Goal: Communication & Community: Answer question/provide support

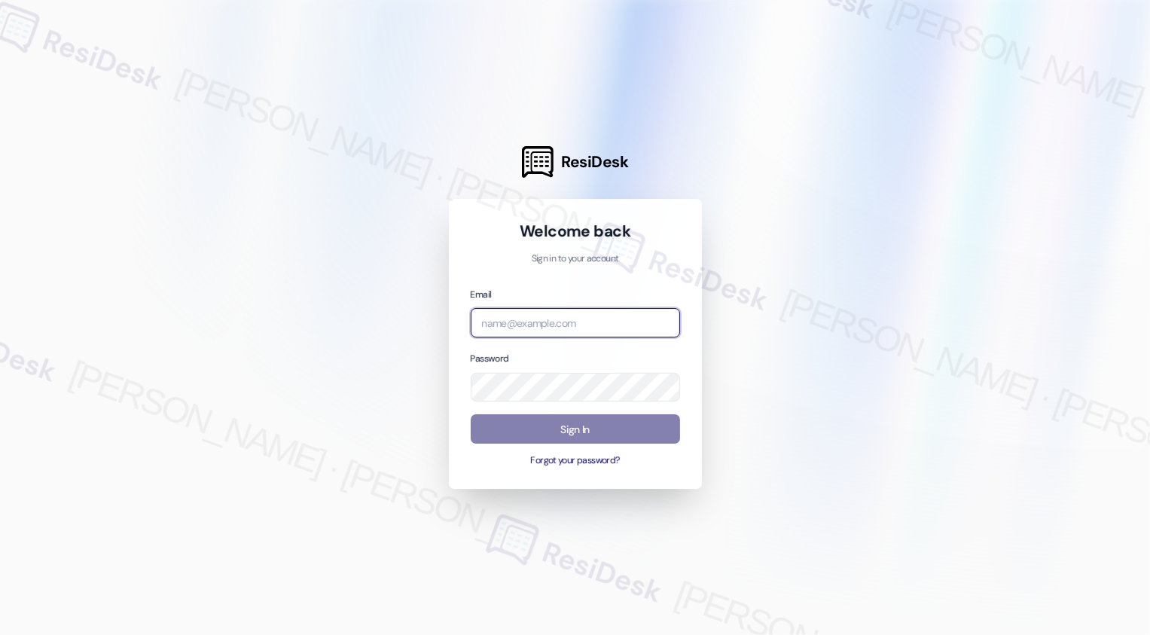
click at [528, 322] on input "email" at bounding box center [575, 322] width 209 height 29
type input "automated-surveys-apartment_management_pros-[PERSON_NAME].[PERSON_NAME]@apartme…"
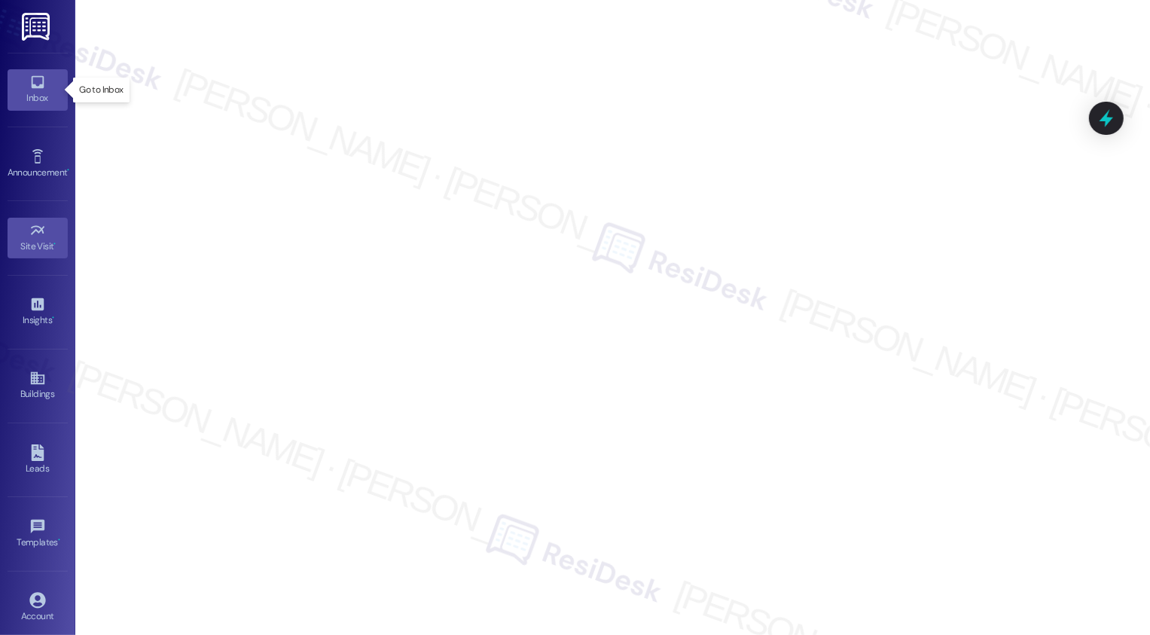
click at [36, 80] on icon at bounding box center [37, 82] width 17 height 17
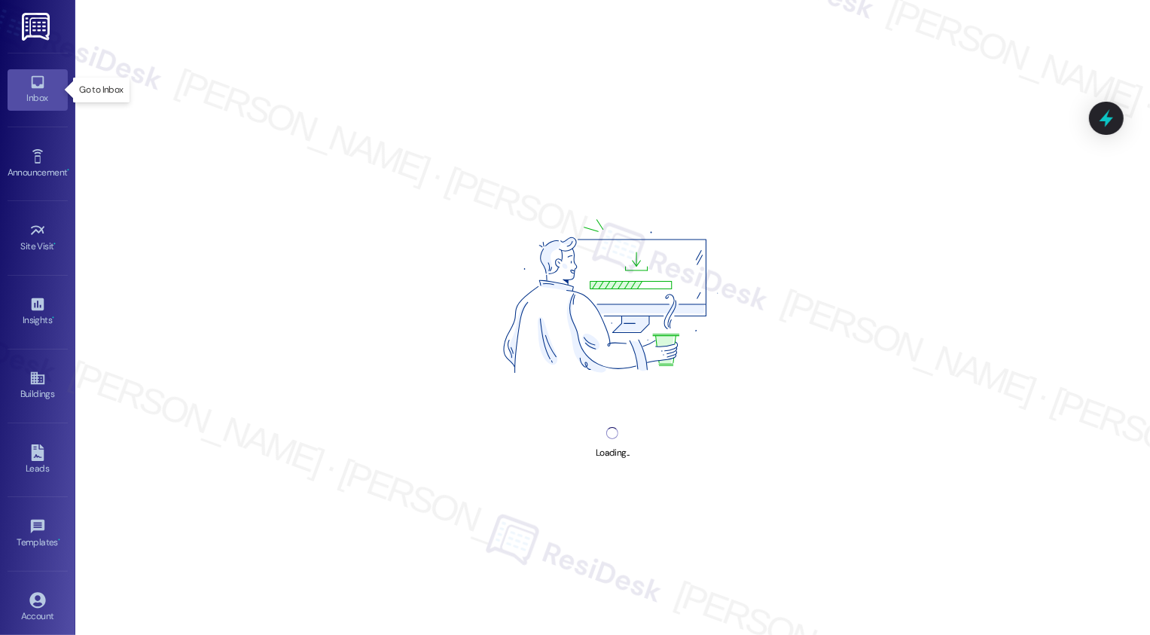
click at [36, 80] on icon at bounding box center [37, 82] width 17 height 17
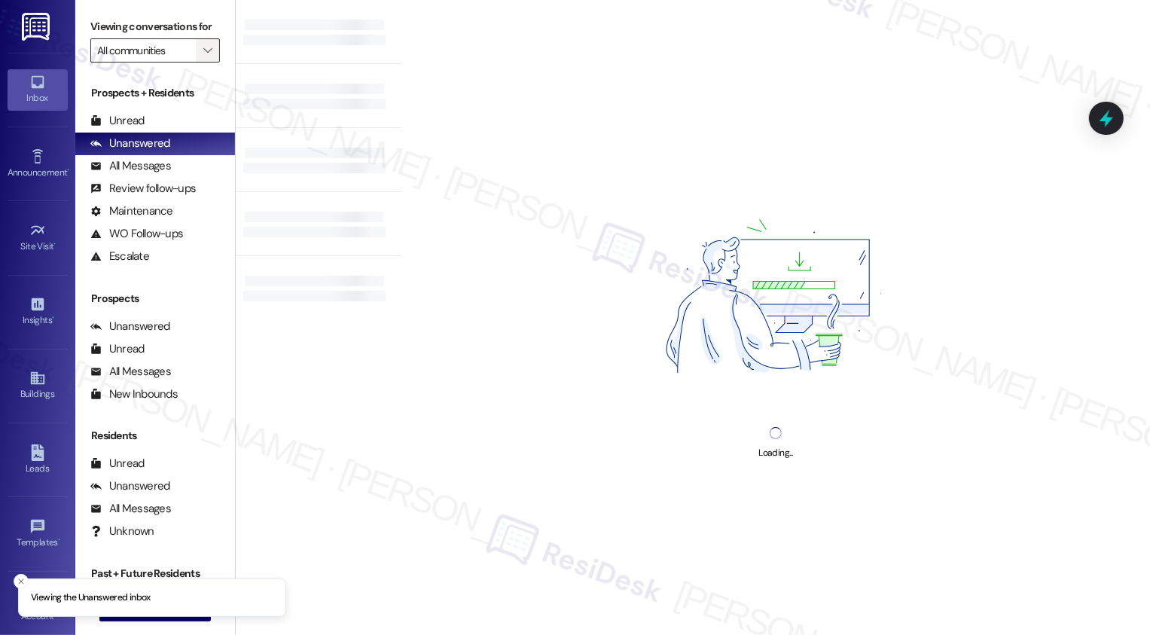
click at [203, 57] on icon "" at bounding box center [207, 50] width 8 height 12
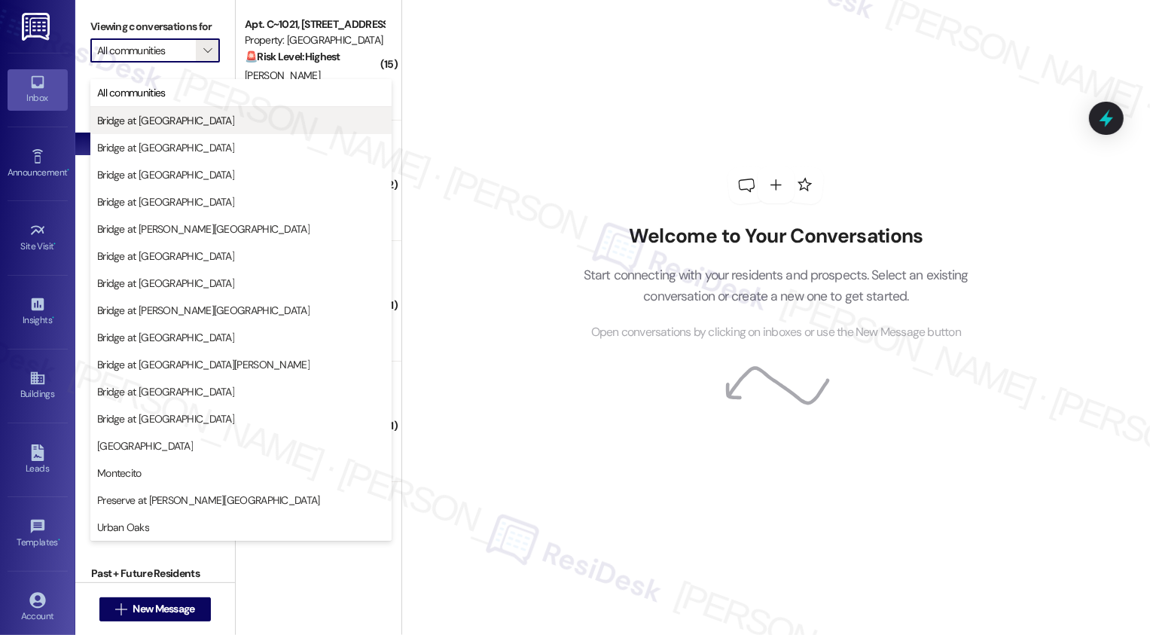
click at [304, 122] on span "Bridge at [GEOGRAPHIC_DATA]" at bounding box center [241, 120] width 288 height 15
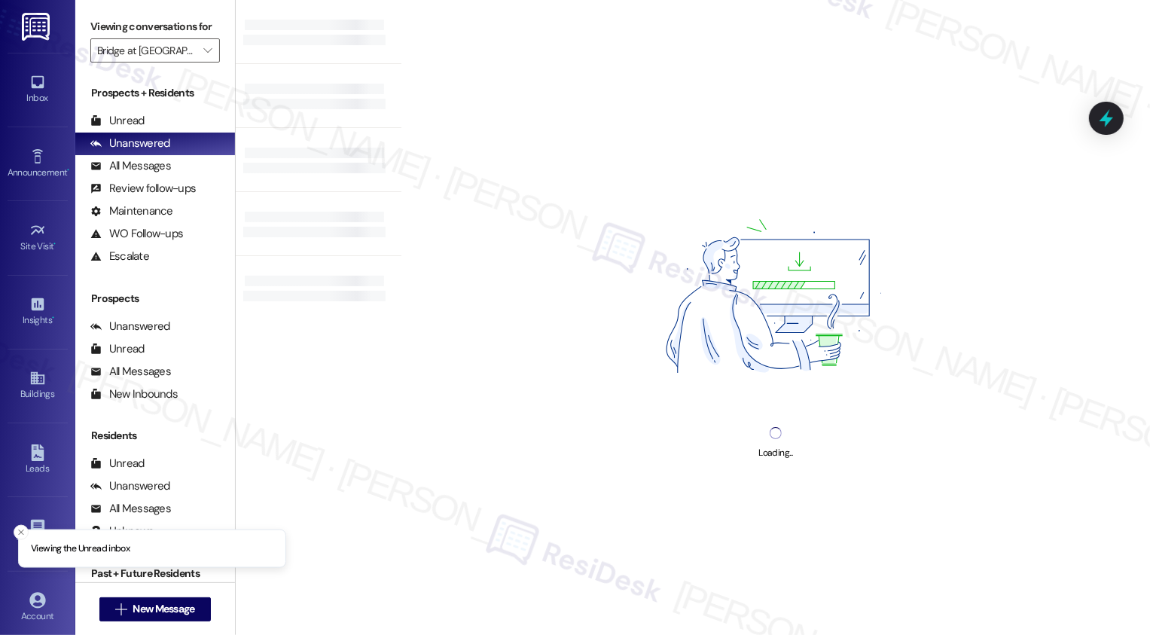
type input "Bridge at [GEOGRAPHIC_DATA]"
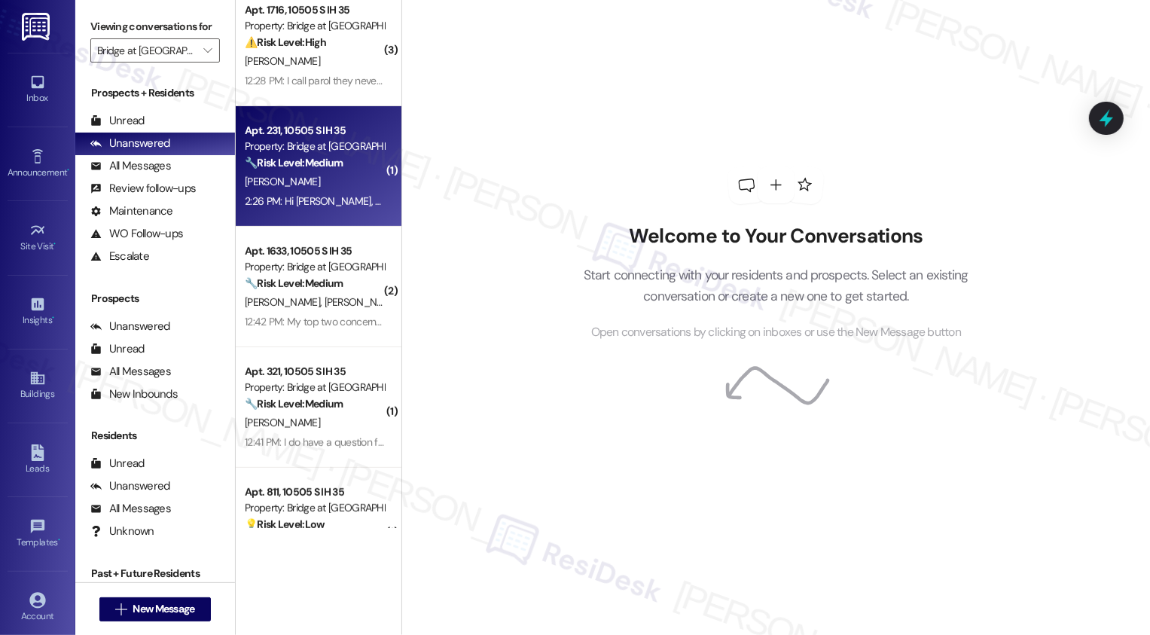
scroll to position [402, 0]
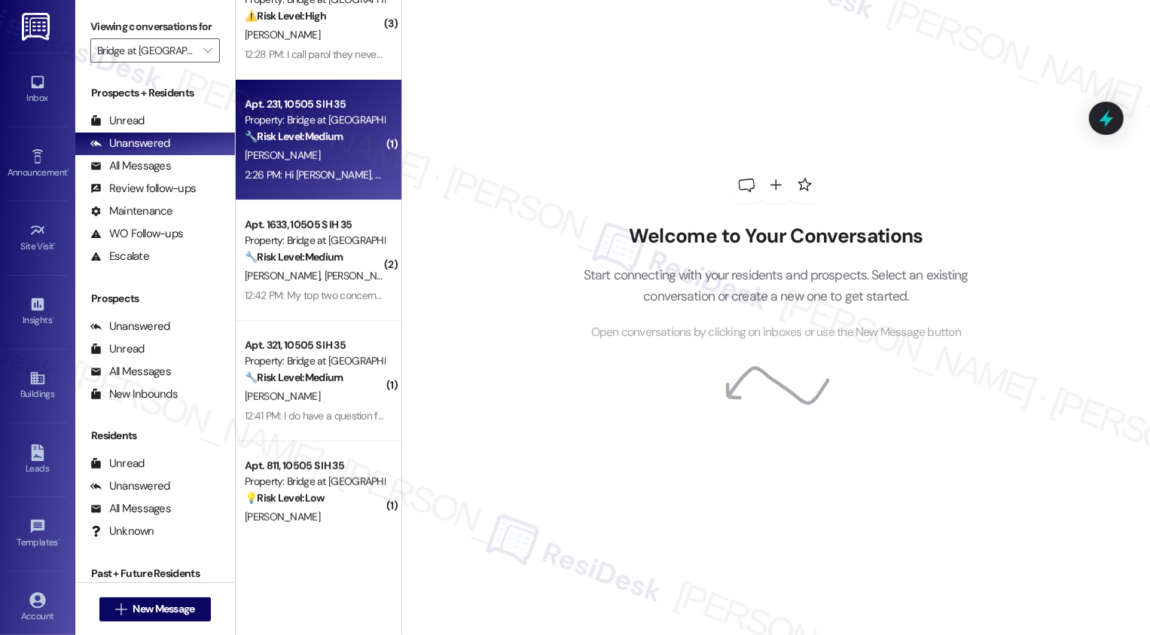
click at [335, 173] on div "2:26 PM: Hi [PERSON_NAME], nice to meet you. The man below me still smokes on h…" at bounding box center [450, 175] width 410 height 14
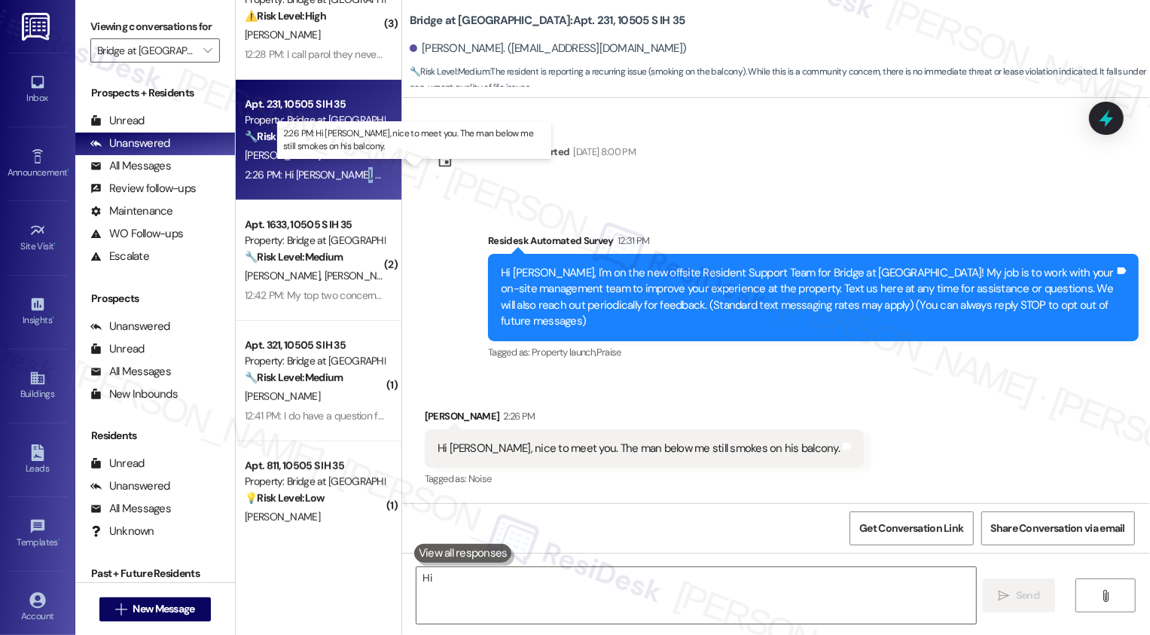
type textarea "Hi [PERSON_NAME]"
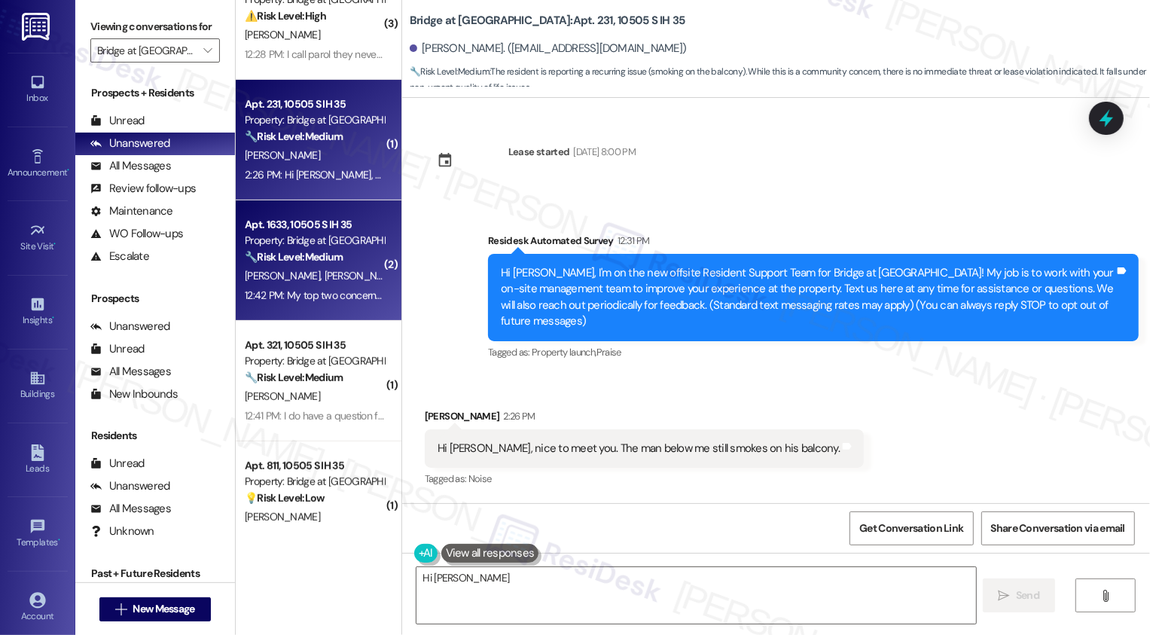
click at [335, 289] on div "12:42 PM: My top two concerns are safety related. Pedestrian traffic in an out …" at bounding box center [727, 296] width 964 height 14
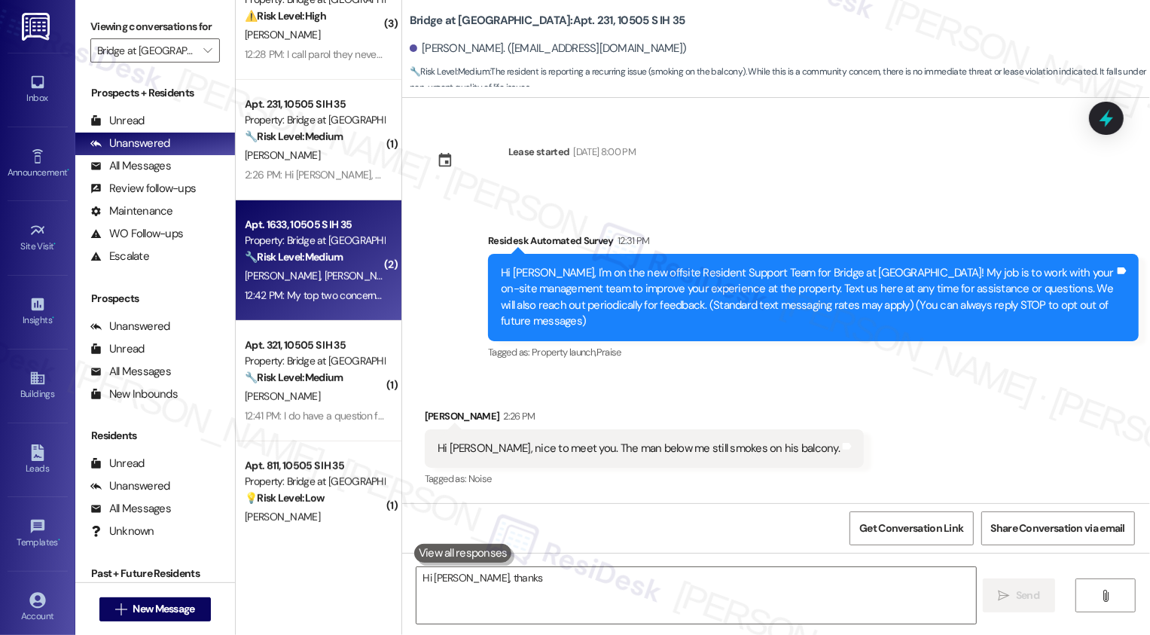
type textarea "Hi [PERSON_NAME], thanks for"
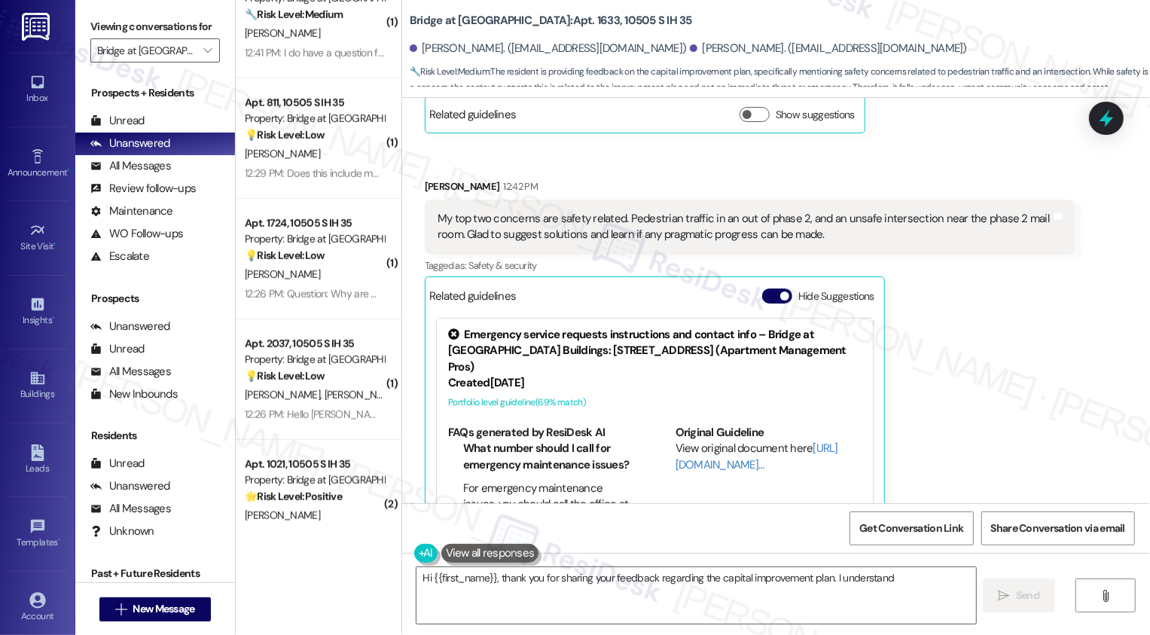
scroll to position [505, 0]
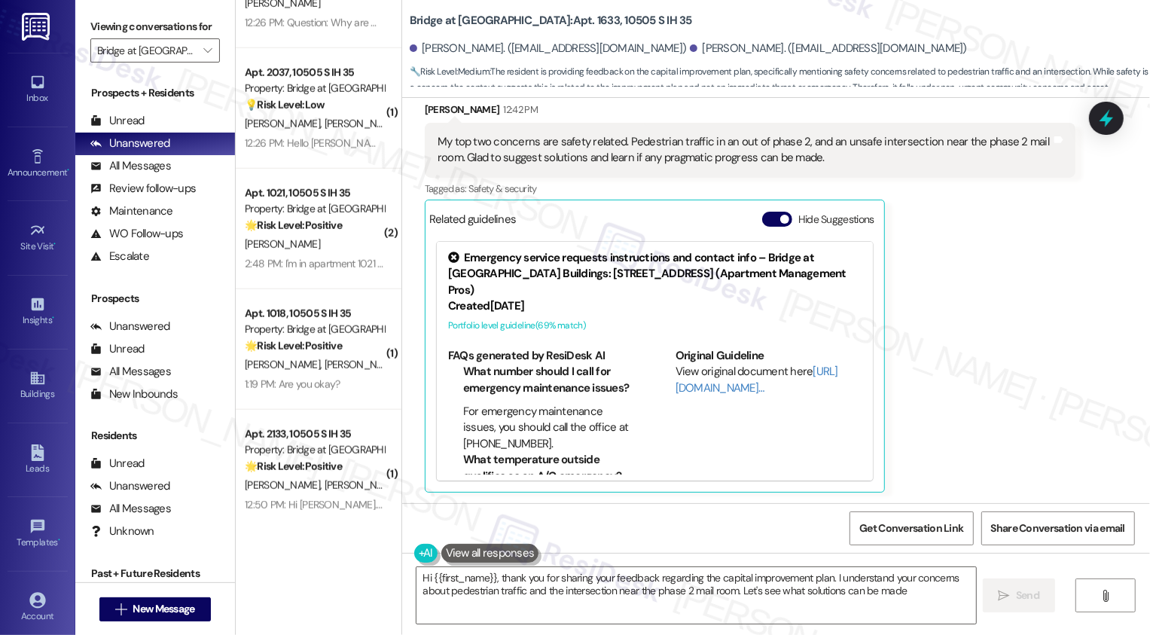
type textarea "Hi {{first_name}}, thank you for sharing your feedback regarding the capital im…"
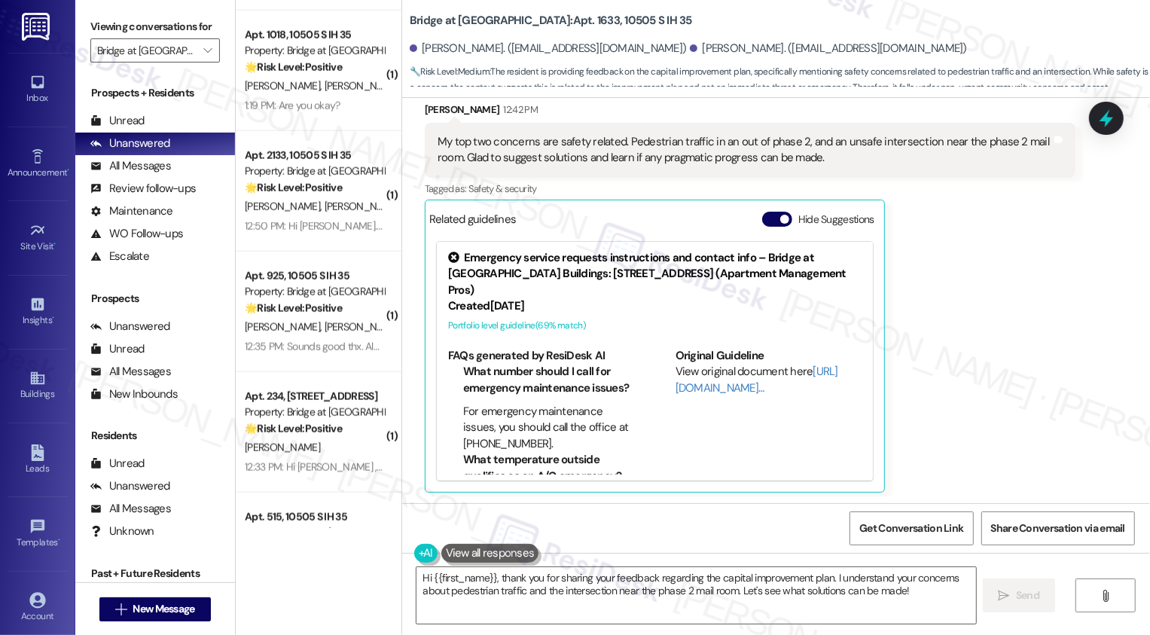
scroll to position [1316, 0]
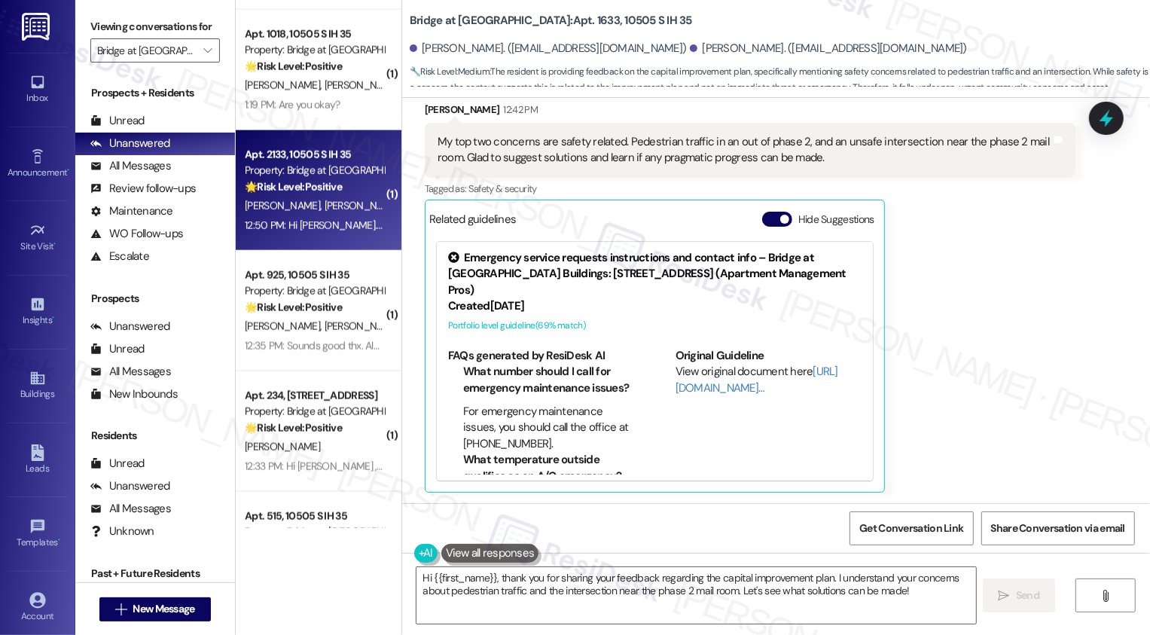
click at [332, 224] on div "12:50 PM: Hi [PERSON_NAME]. Good to meet you. Is this a real person or an autom…" at bounding box center [746, 225] width 1003 height 14
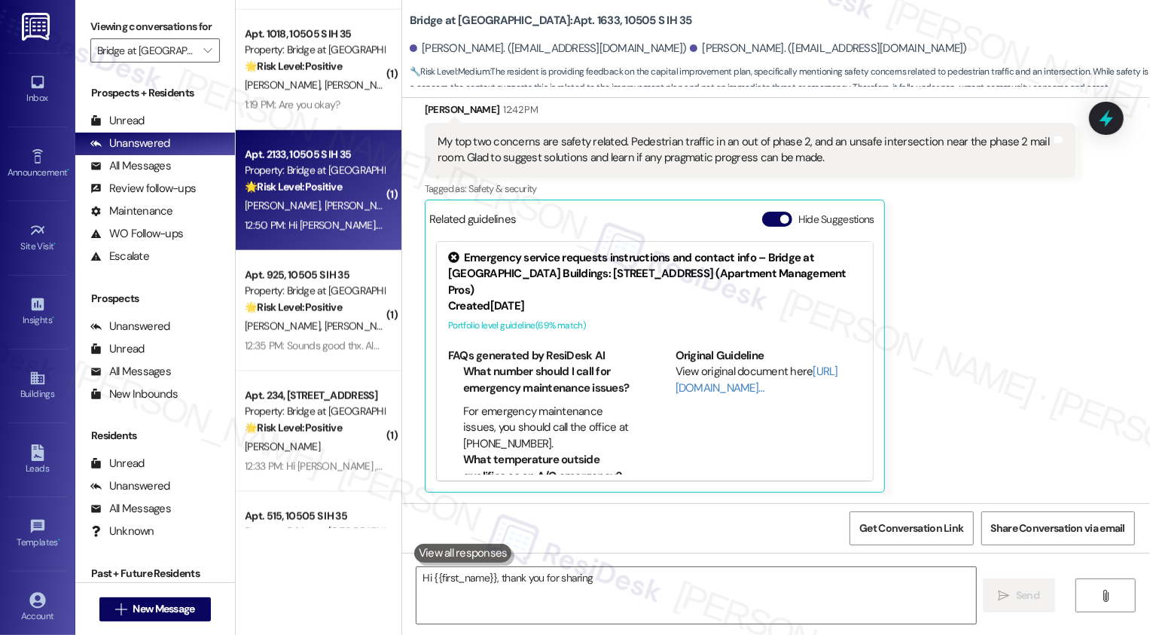
click at [332, 224] on div "12:50 PM: Hi [PERSON_NAME]. Good to meet you. Is this a real person or an autom…" at bounding box center [746, 225] width 1003 height 14
type textarea "Hi {{first_name}}, thank you for sharing your feedback regarding the capital"
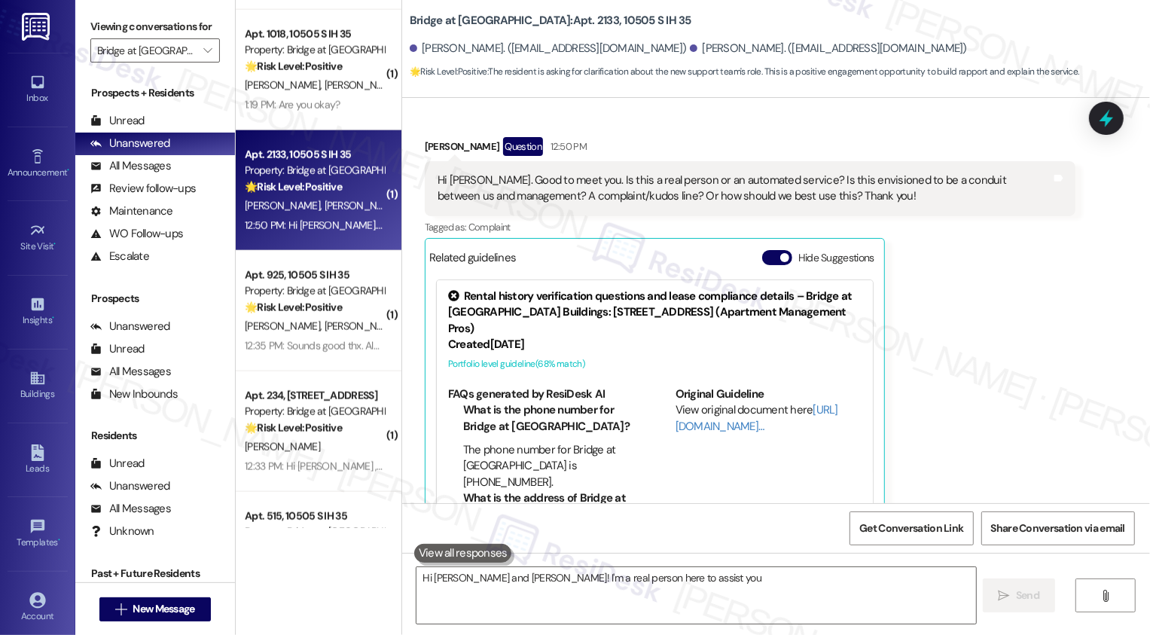
scroll to position [304, 0]
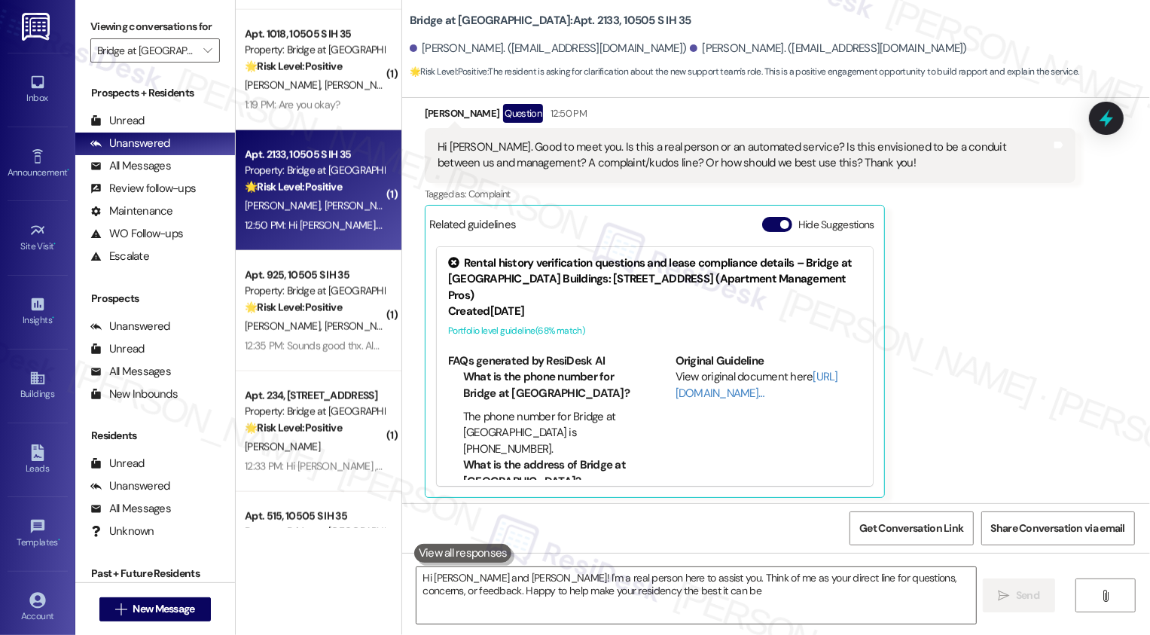
type textarea "Hi [PERSON_NAME] and [PERSON_NAME]! I'm a real person here to assist you. Think…"
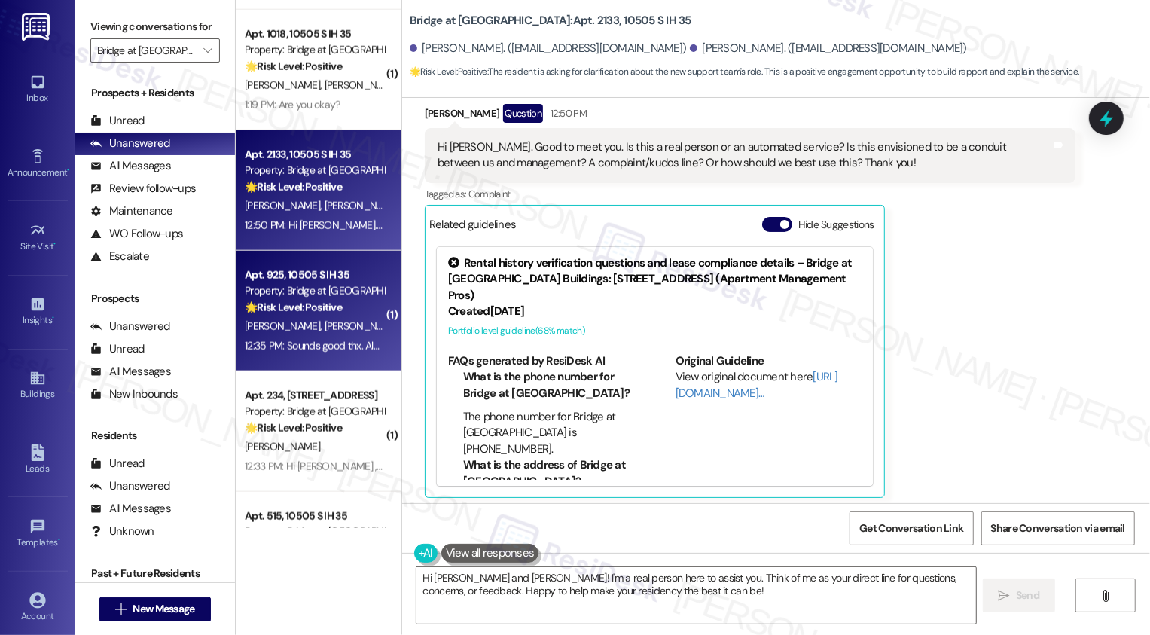
click at [341, 304] on div "🌟 Risk Level: Positive The resident is acknowledging the initial outreach from …" at bounding box center [314, 308] width 139 height 16
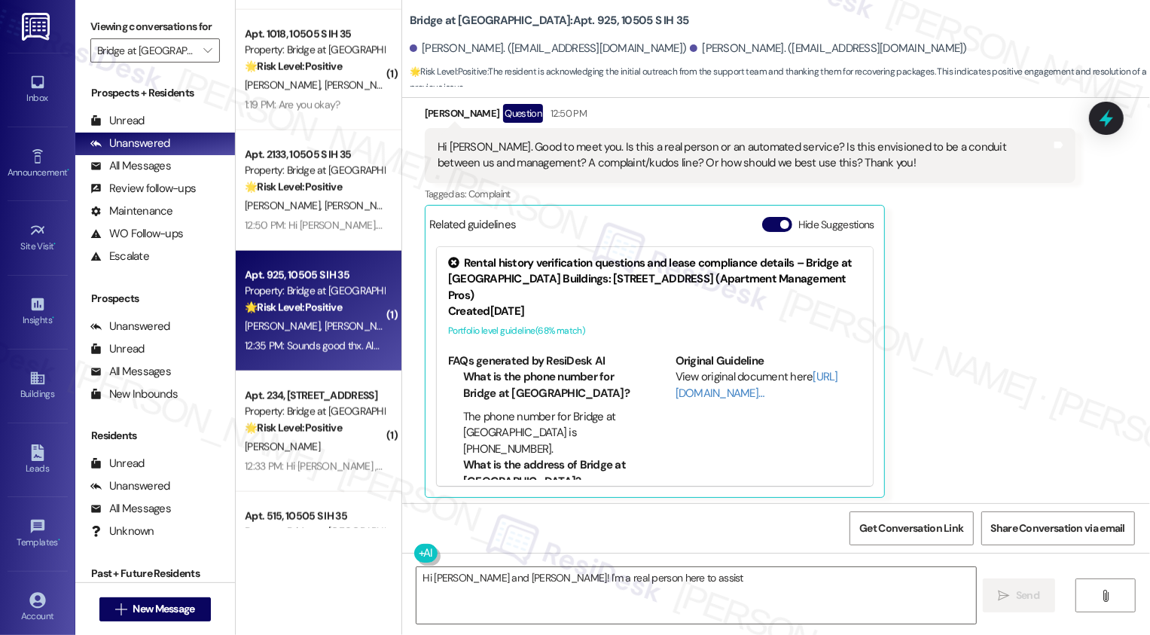
scroll to position [0, 0]
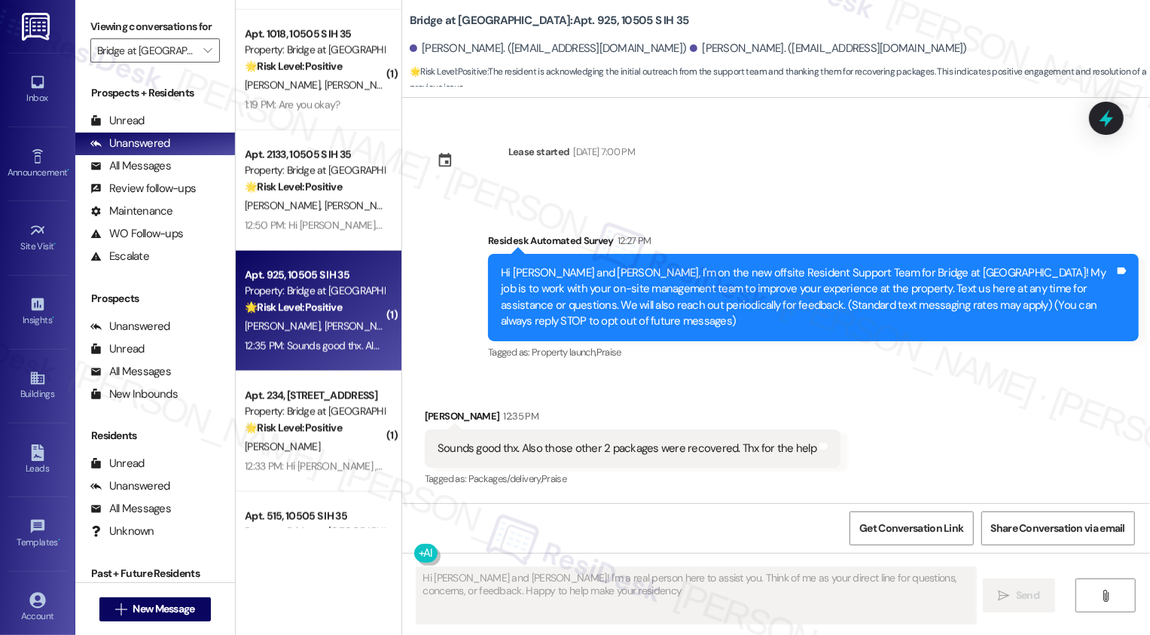
type textarea "Hi [PERSON_NAME] and [PERSON_NAME]! I'm a real person here to assist you. Think…"
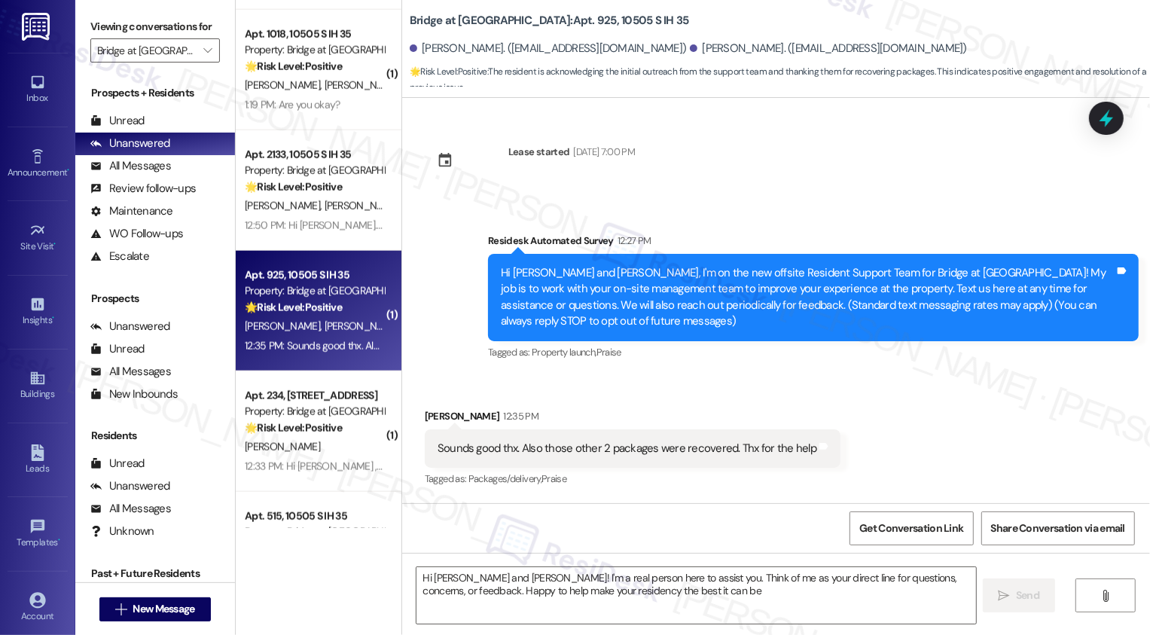
type textarea "Hi [PERSON_NAME] and [PERSON_NAME]! I'm a real person here to assist you. Think…"
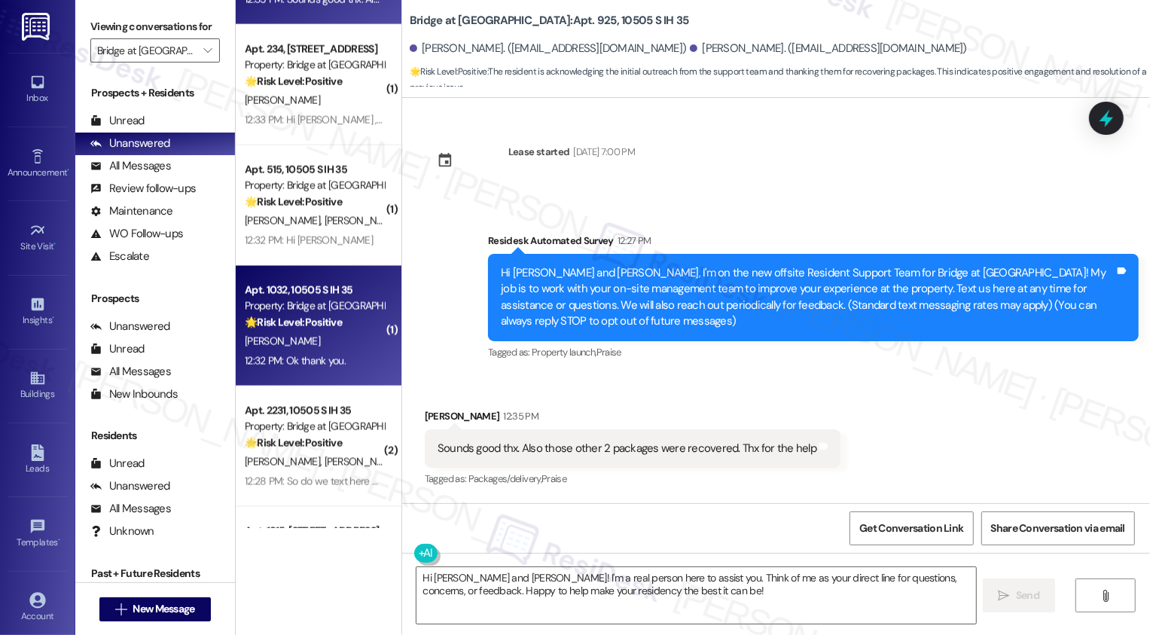
scroll to position [1746, 0]
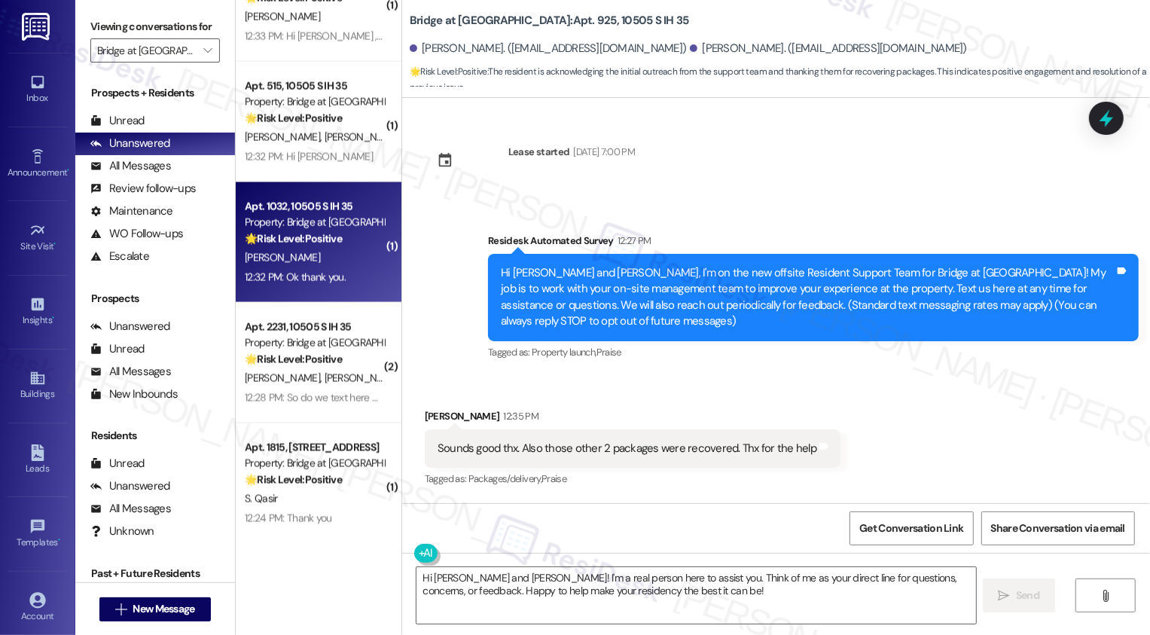
click at [320, 263] on div "[PERSON_NAME]" at bounding box center [314, 258] width 142 height 19
type textarea "Fetching suggested responses. Please feel free to read through the conversation…"
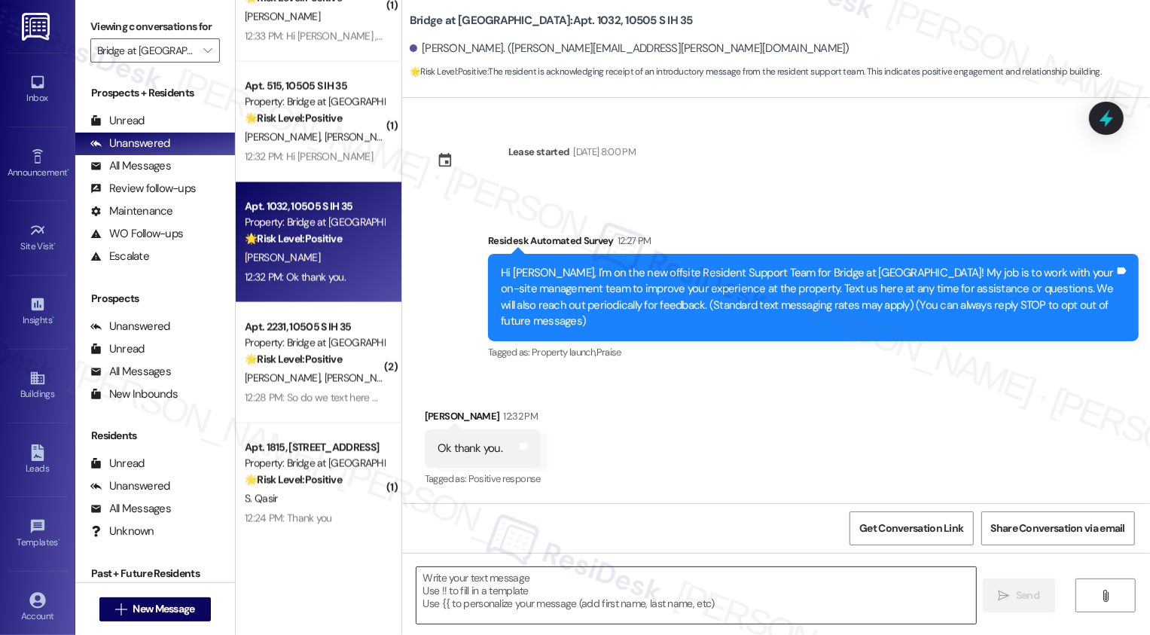
click at [485, 606] on textarea at bounding box center [697, 595] width 560 height 57
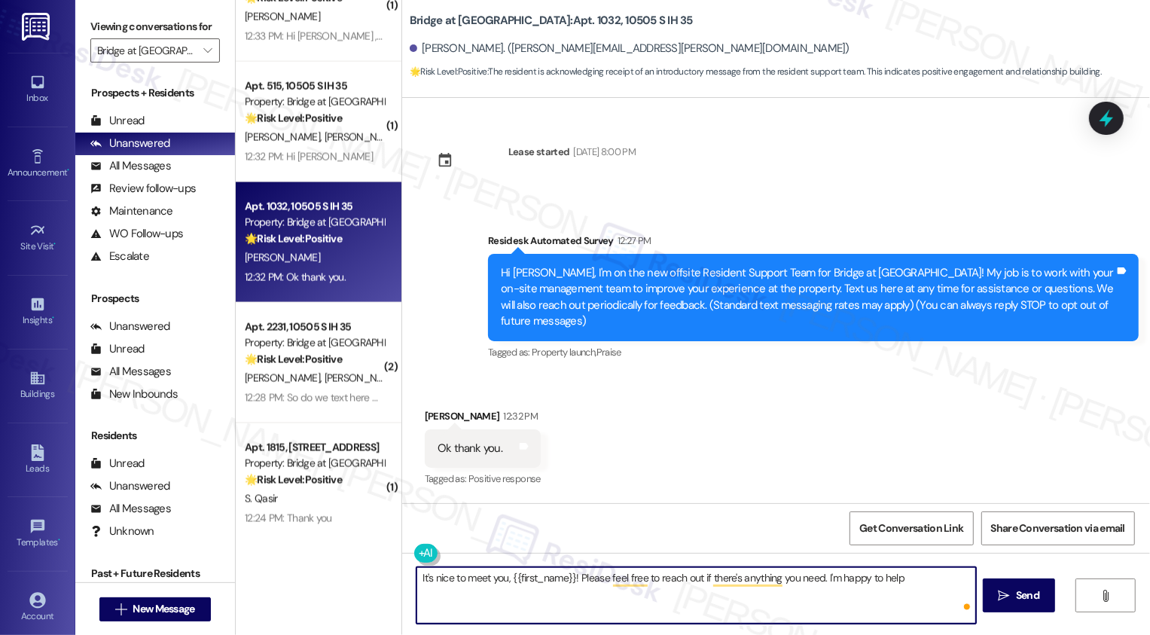
type textarea "It's nice to meet you, {{first_name}}! Please feel free to reach out if there's…"
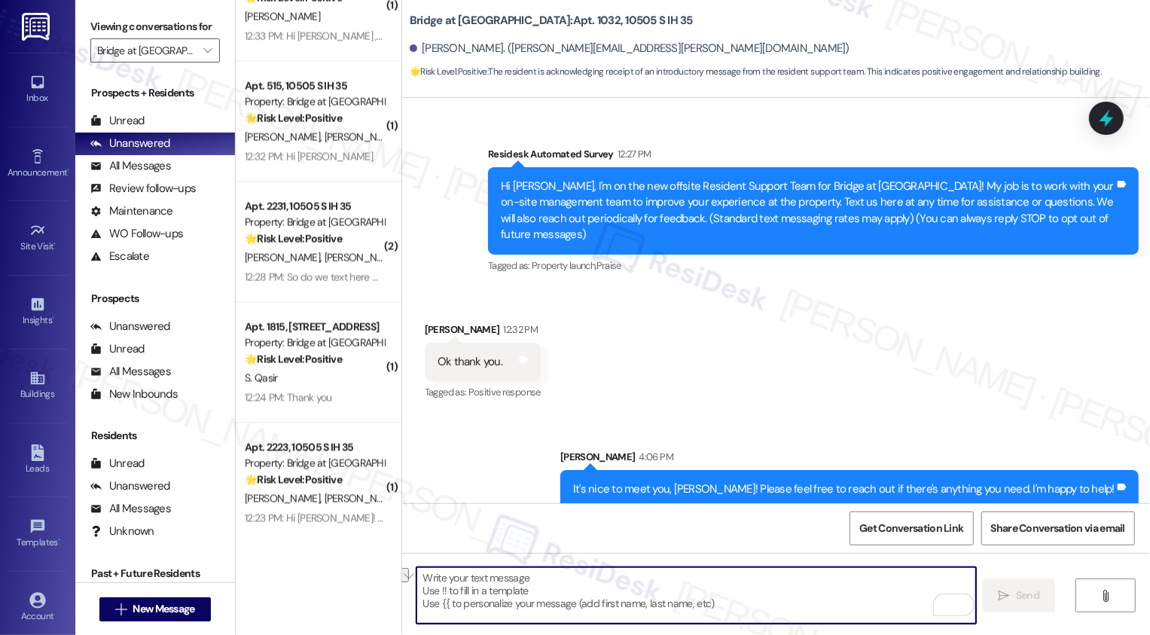
scroll to position [0, 0]
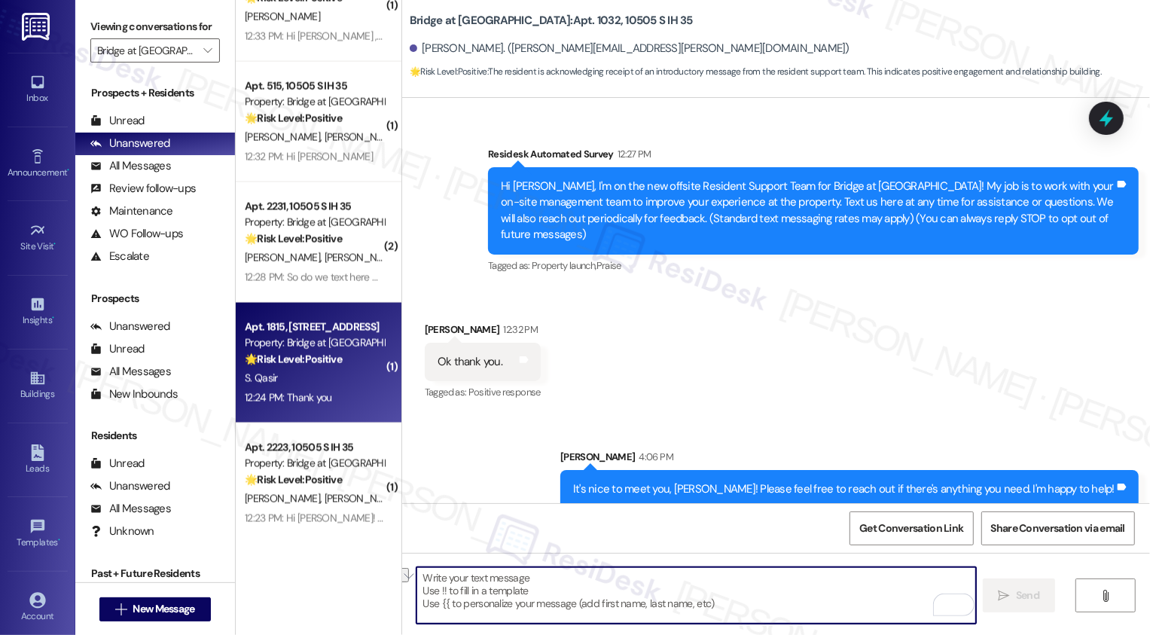
click at [335, 358] on div "🌟 Risk Level: Positive The resident is simply acknowledging the introductory me…" at bounding box center [314, 360] width 139 height 16
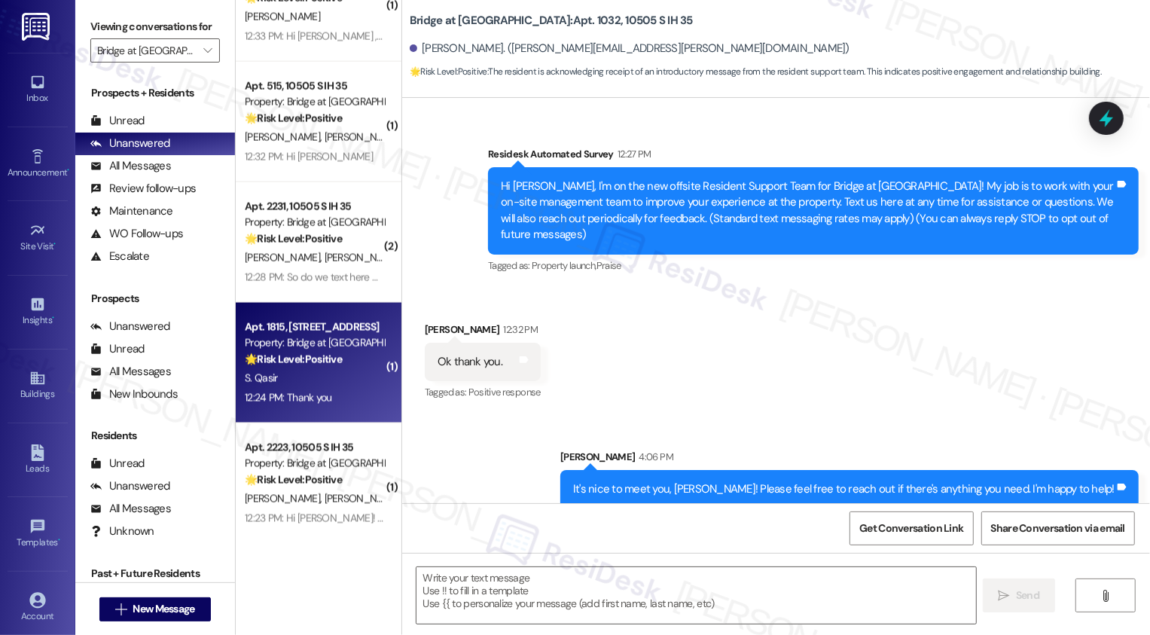
click at [335, 357] on div "🌟 Risk Level: Positive The resident is simply acknowledging the introductory me…" at bounding box center [314, 360] width 139 height 16
type textarea "Fetching suggested responses. Please feel free to read through the conversation…"
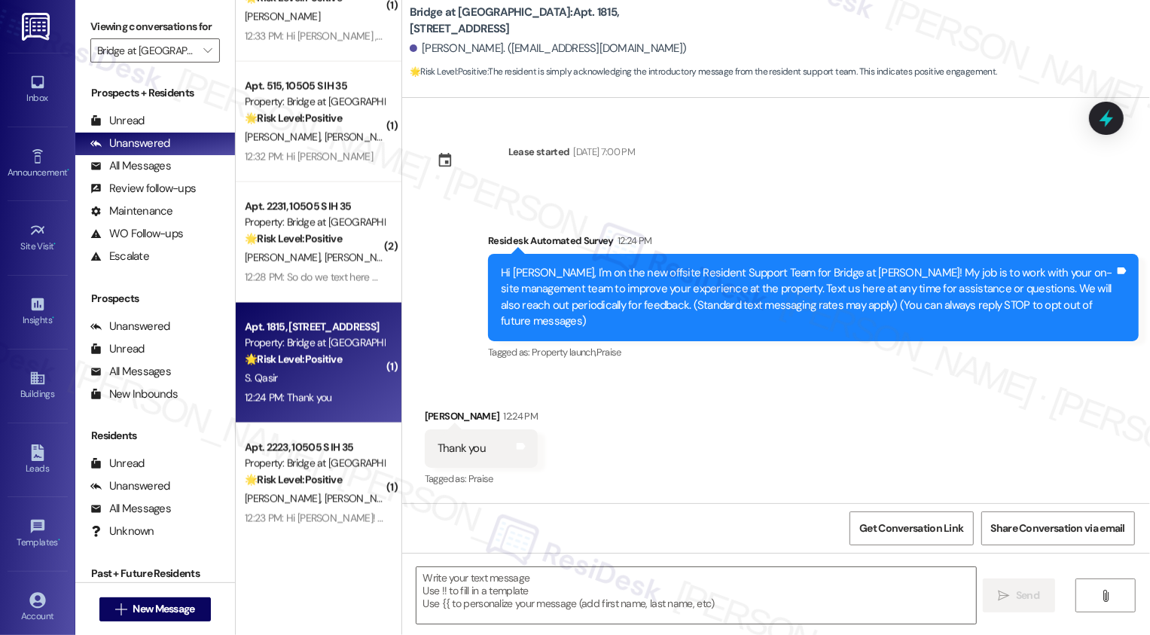
type textarea "Fetching suggested responses. Please feel free to read through the conversation…"
click at [551, 596] on textarea at bounding box center [697, 595] width 560 height 57
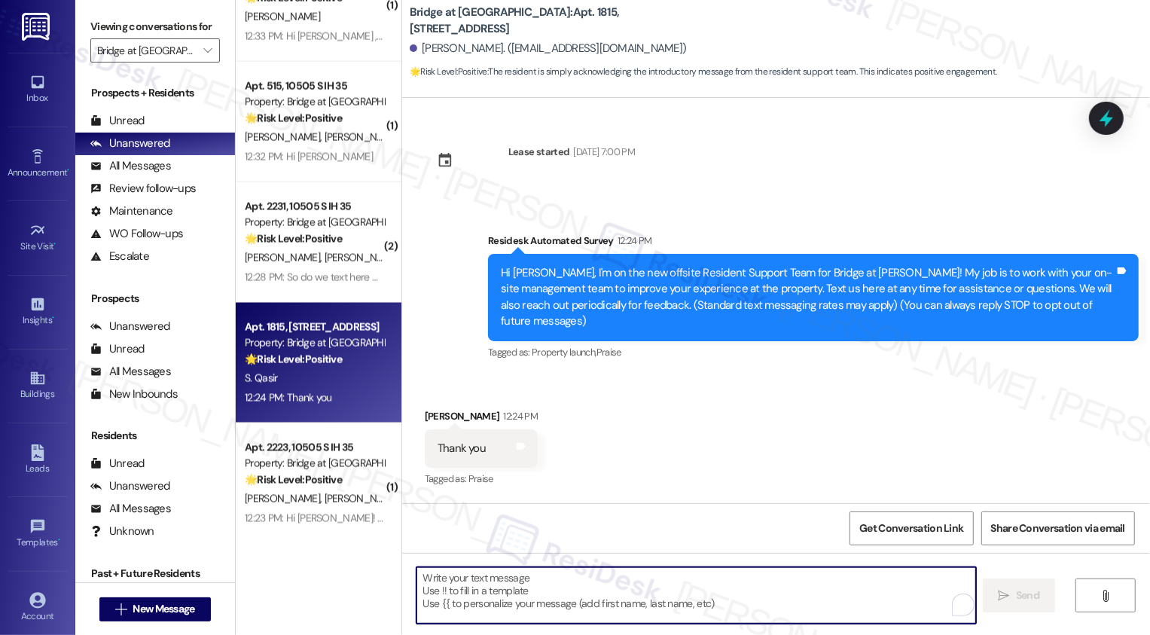
paste textarea "It's nice to meet you, {{first_name}}! Please feel free to reach out if there's…"
type textarea "It's nice to meet you, {{first_name}}! Please feel free to reach out if there's…"
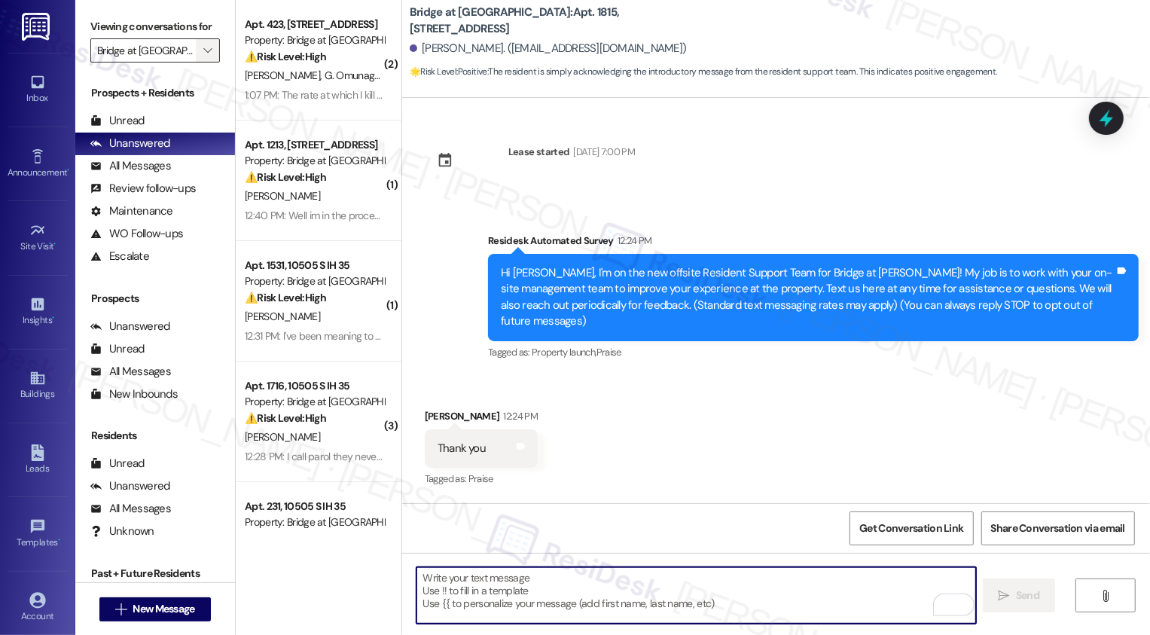
click at [200, 63] on span "" at bounding box center [207, 50] width 14 height 24
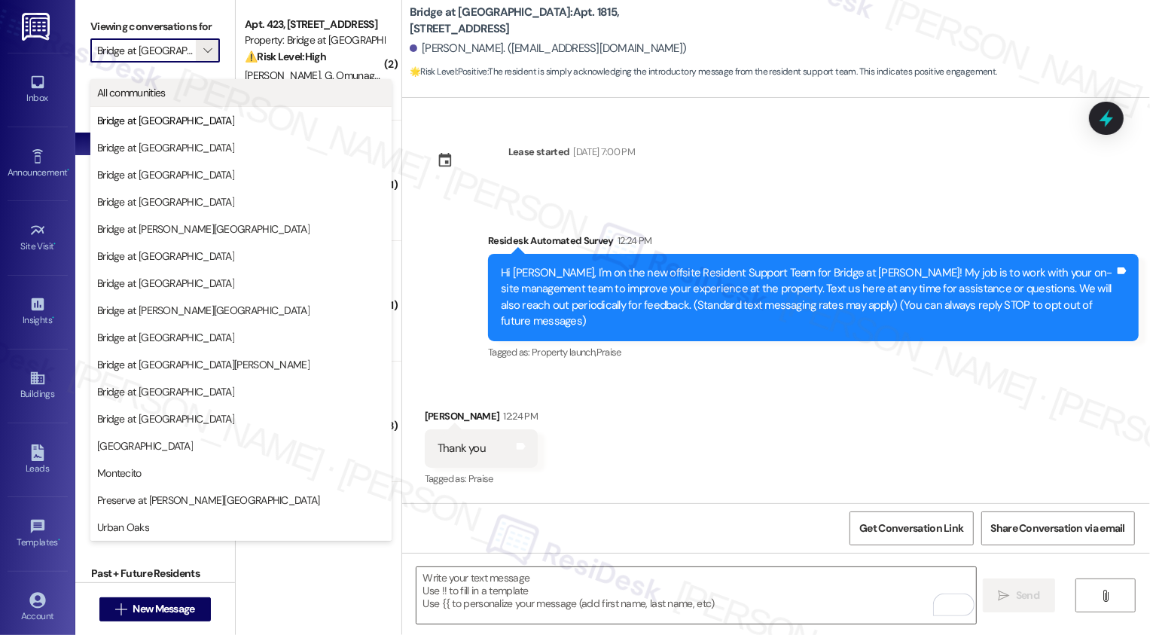
click at [184, 98] on span "All communities" at bounding box center [241, 92] width 288 height 15
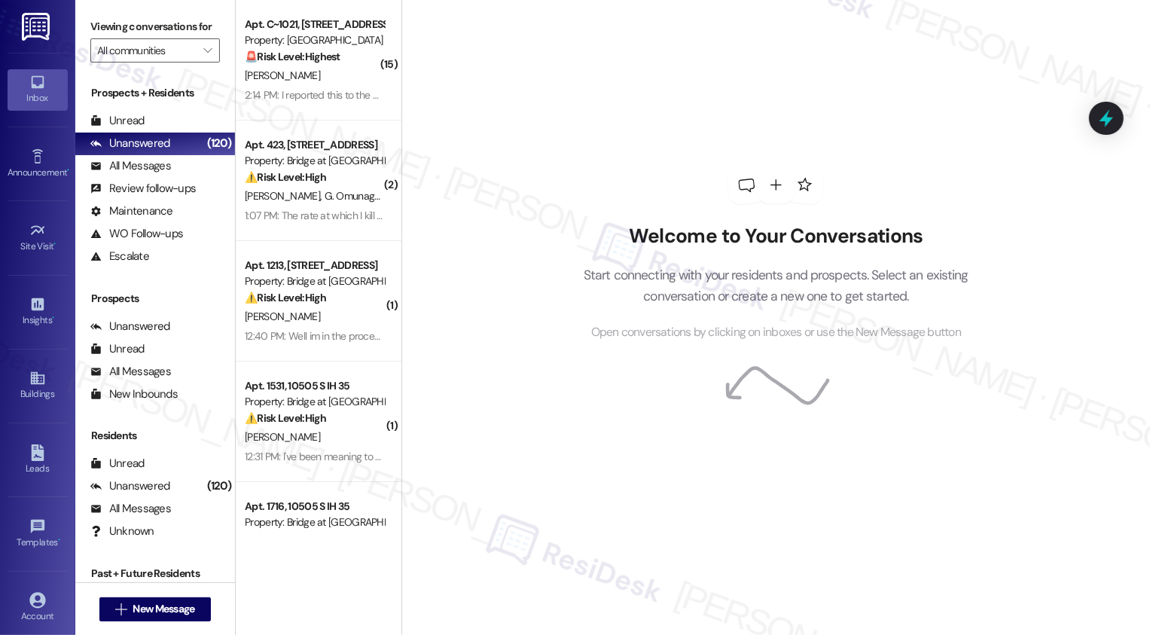
click at [421, 186] on div "Welcome to Your Conversations Start connecting with your residents and prospect…" at bounding box center [776, 317] width 749 height 635
